Goal: Task Accomplishment & Management: Use online tool/utility

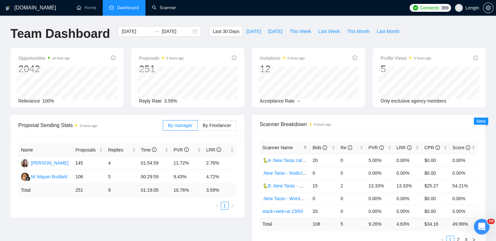
click at [172, 8] on link "Scanner" at bounding box center [164, 8] width 24 height 6
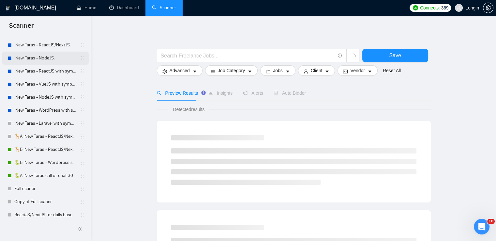
scroll to position [107, 0]
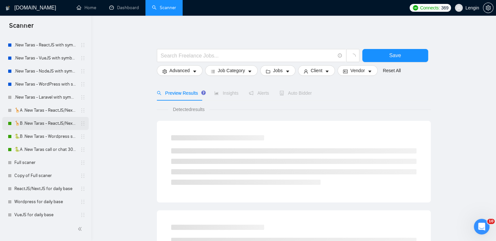
click at [37, 120] on link "🦒B .New Taras - ReactJS/NextJS rel exp 23/04" at bounding box center [45, 123] width 62 height 13
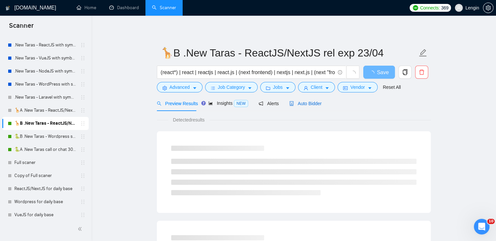
click at [312, 100] on div "Auto Bidder" at bounding box center [305, 103] width 32 height 7
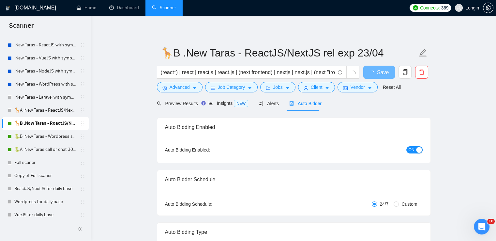
radio input "false"
radio input "true"
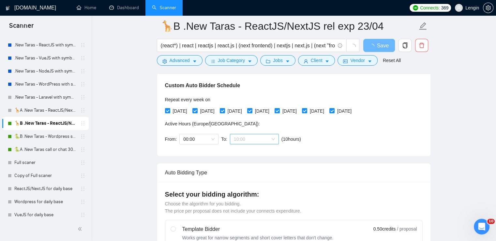
scroll to position [31, 0]
click at [272, 138] on span "10:00" at bounding box center [254, 139] width 41 height 10
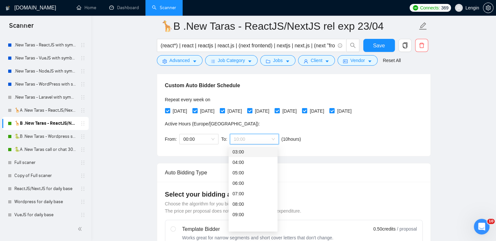
scroll to position [0, 0]
click at [244, 152] on span "(next day)" at bounding box center [254, 151] width 20 height 5
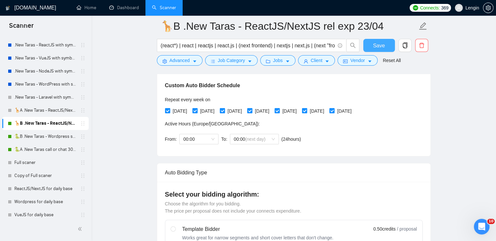
click at [386, 49] on button "Save" at bounding box center [379, 45] width 32 height 13
click at [47, 139] on link "🐍B .New Taras - Wordpress short 23/04" at bounding box center [45, 136] width 62 height 13
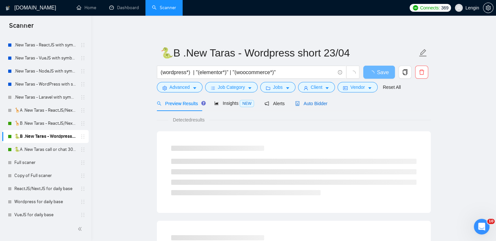
click at [297, 102] on span "Auto Bidder" at bounding box center [311, 103] width 32 height 5
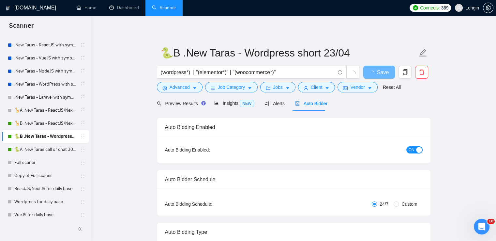
radio input "false"
radio input "true"
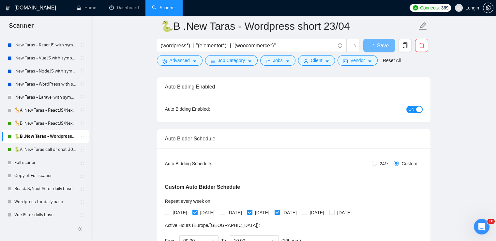
scroll to position [83, 0]
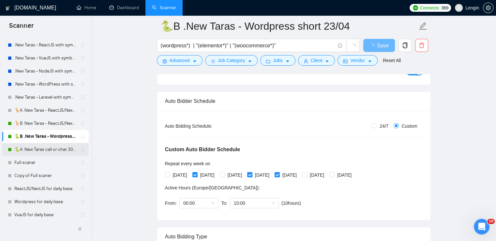
click at [54, 144] on link "🐍A .New Taras call or chat 30%view 0 reply 23/04" at bounding box center [45, 149] width 62 height 13
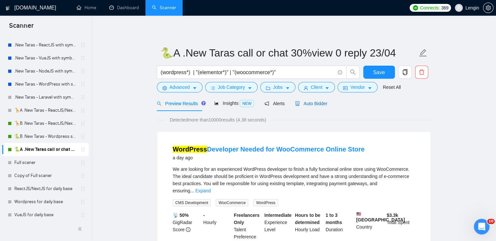
click at [305, 102] on span "Auto Bidder" at bounding box center [311, 103] width 32 height 5
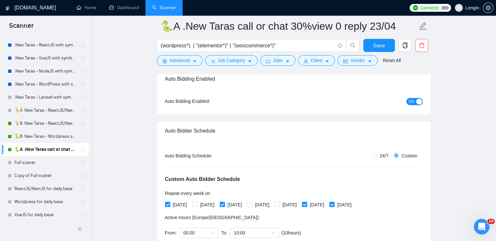
scroll to position [121, 0]
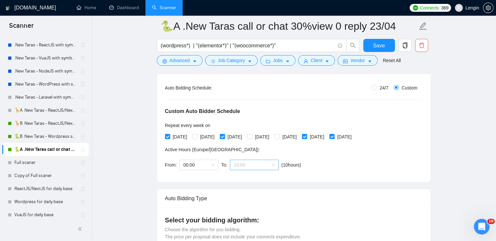
click at [261, 163] on span "10:00" at bounding box center [254, 165] width 41 height 10
click at [245, 176] on span "(next day)" at bounding box center [254, 176] width 20 height 5
click at [375, 45] on span "Save" at bounding box center [379, 45] width 12 height 8
